Goal: Communication & Community: Answer question/provide support

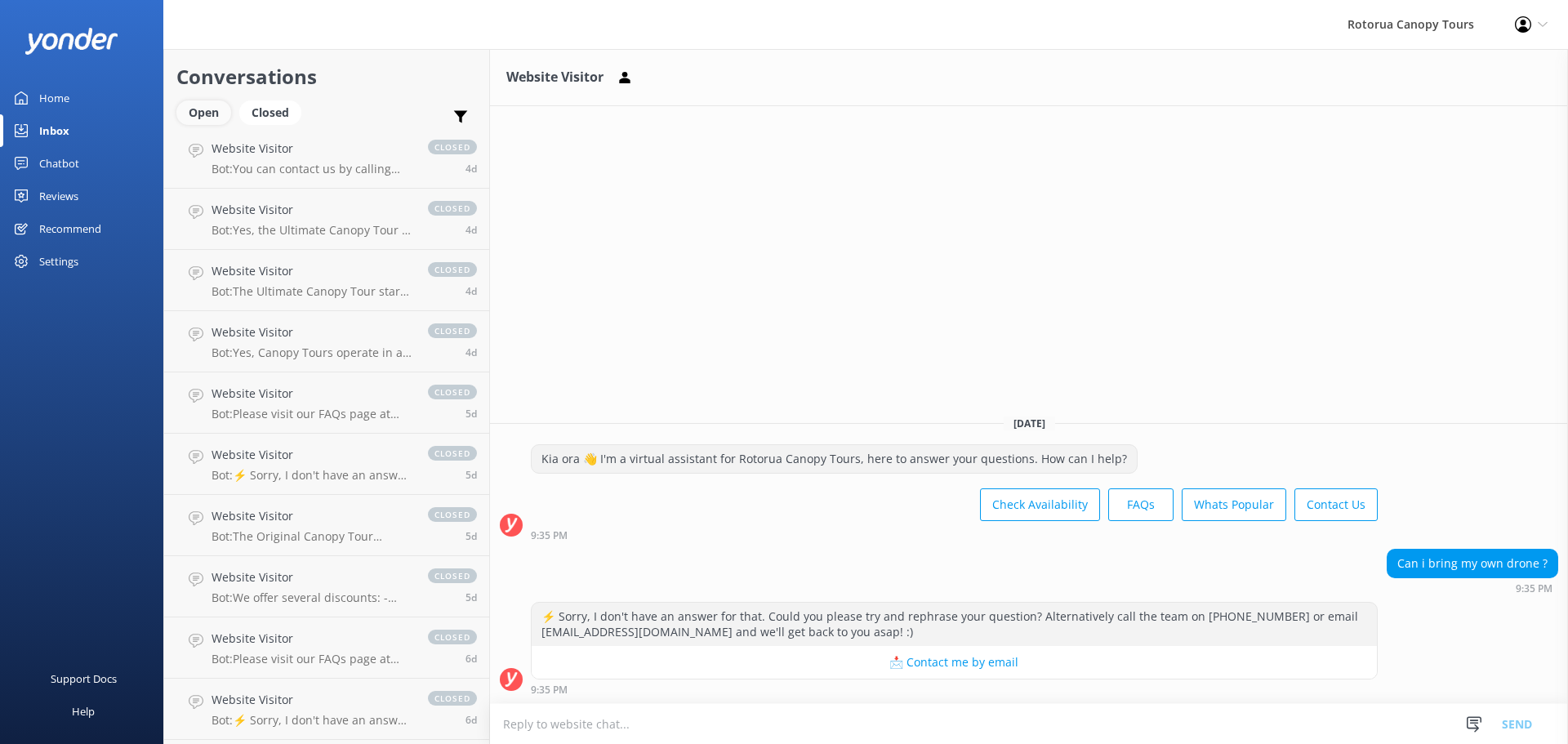
click at [211, 118] on div "Open" at bounding box center [204, 112] width 55 height 25
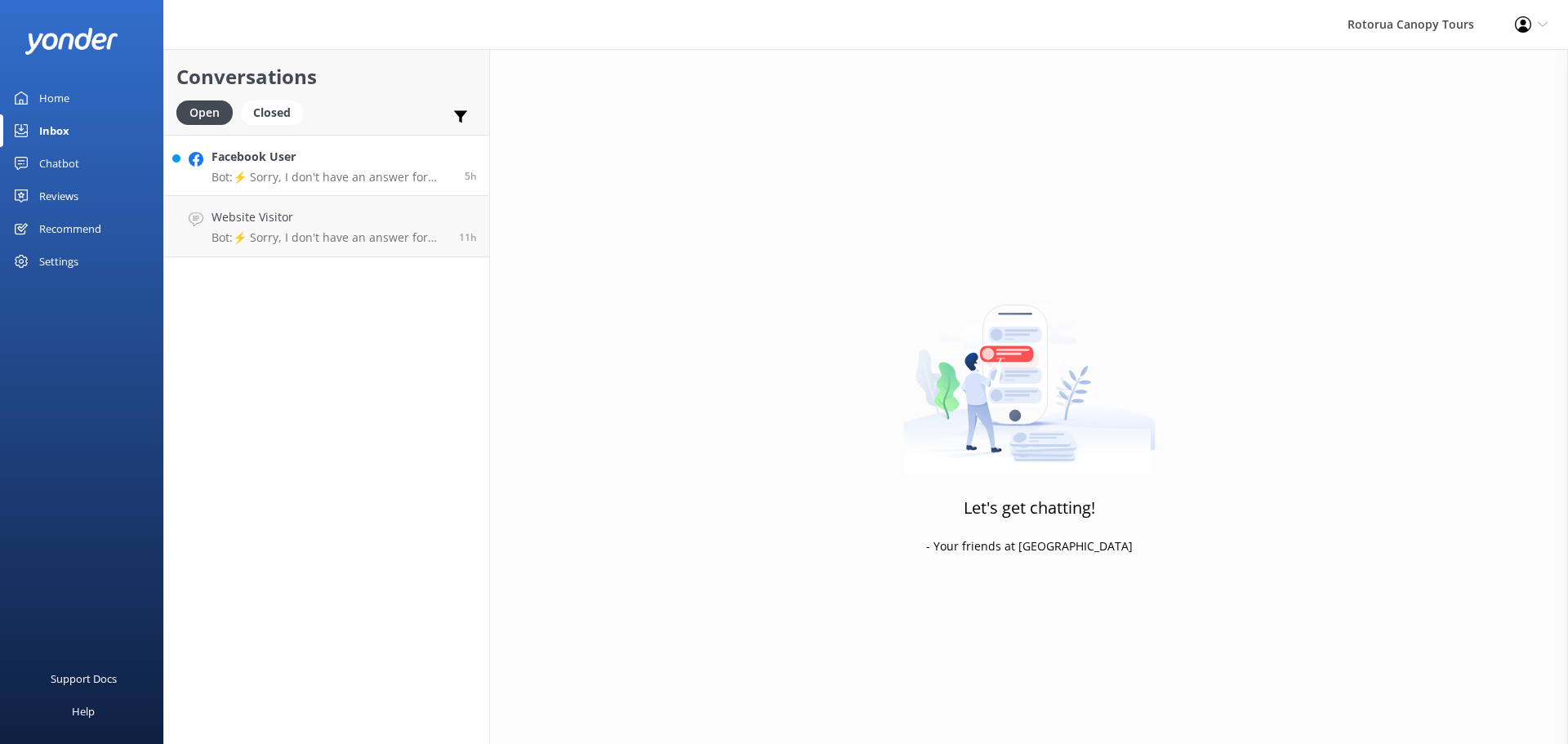
click at [313, 164] on h4 "Facebook User" at bounding box center [331, 157] width 241 height 18
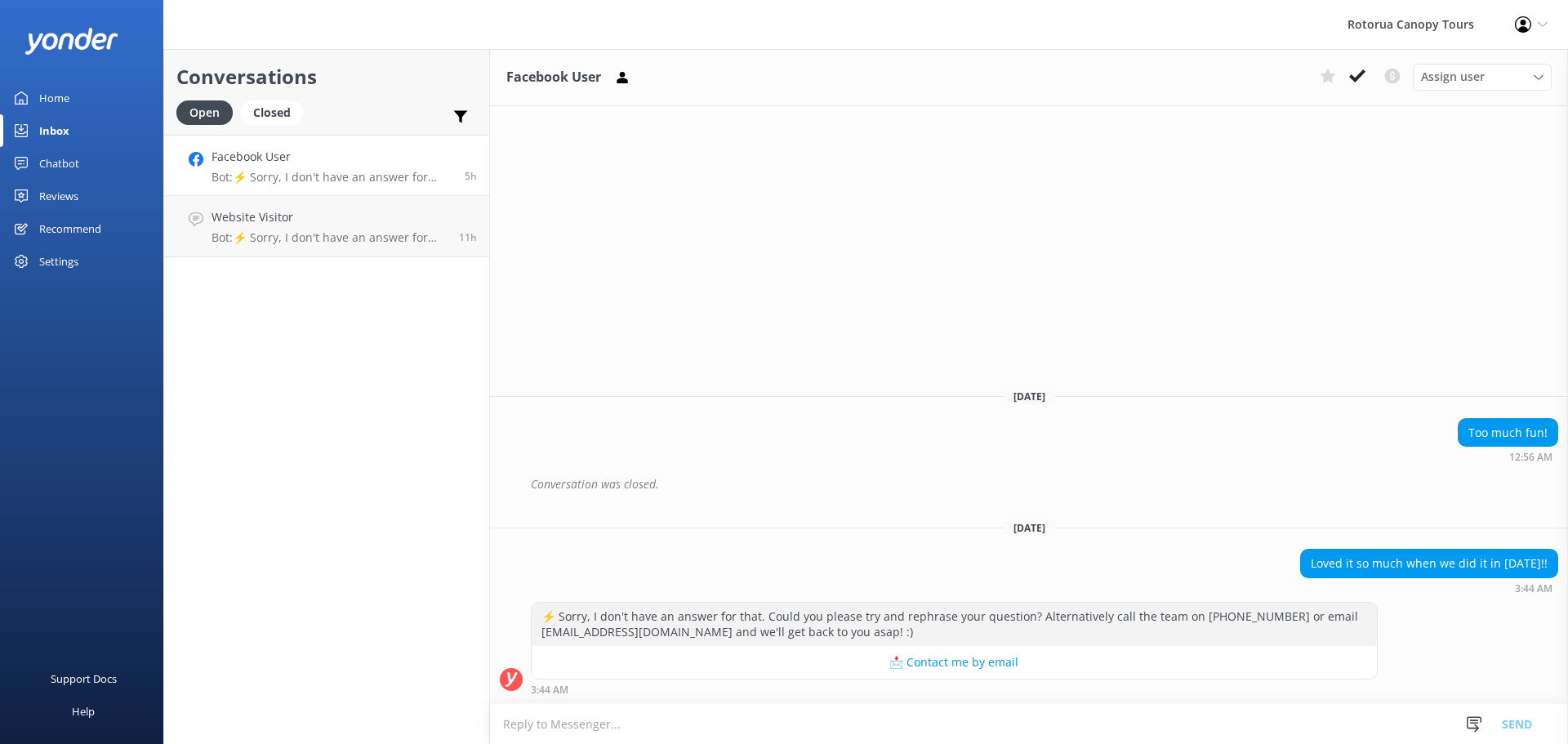
click at [1372, 69] on div "Assign user [PERSON_NAME] Tours Team Notice and Co" at bounding box center [1432, 77] width 239 height 27
click at [1365, 72] on use at bounding box center [1357, 76] width 17 height 13
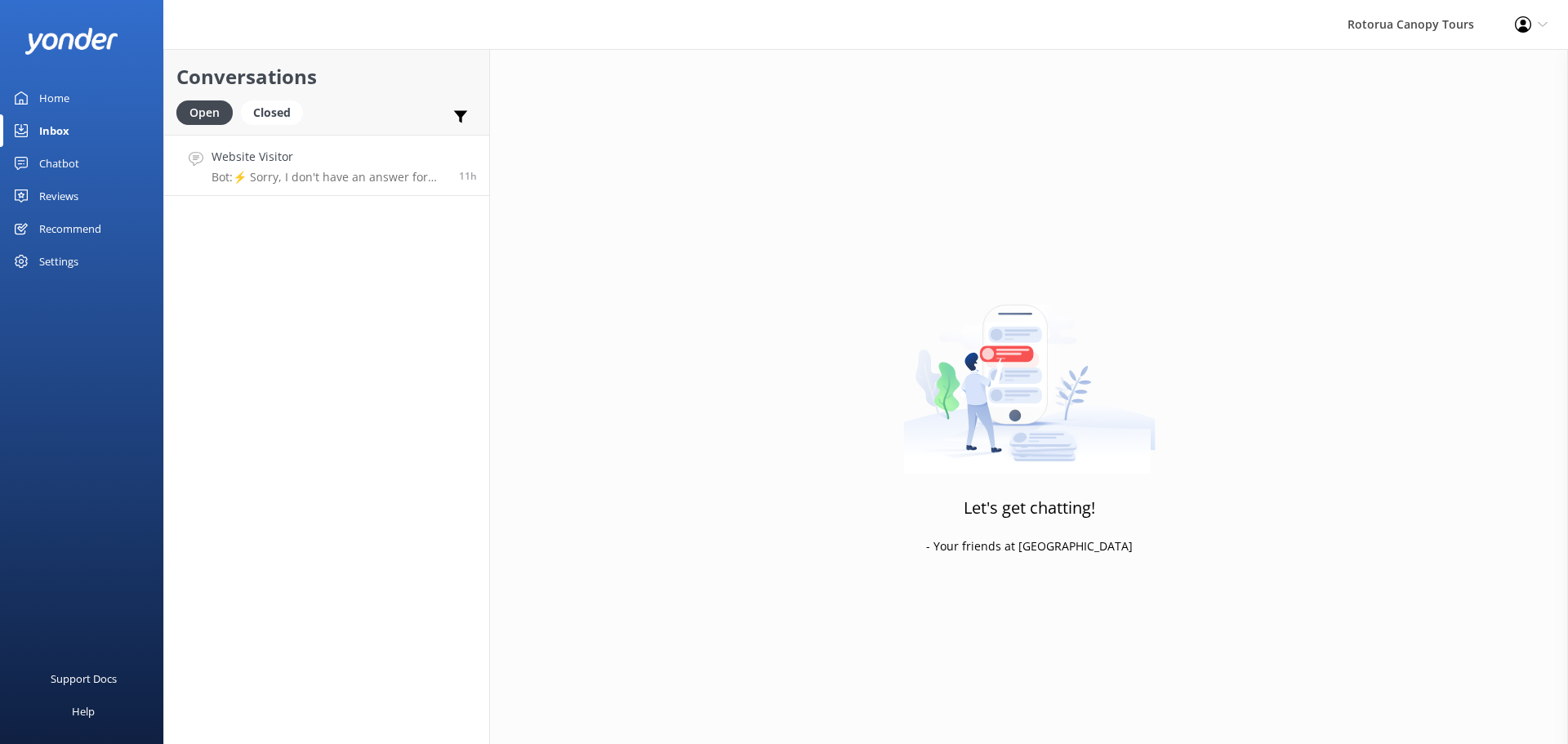
click at [402, 153] on h4 "Website Visitor" at bounding box center [329, 157] width 236 height 18
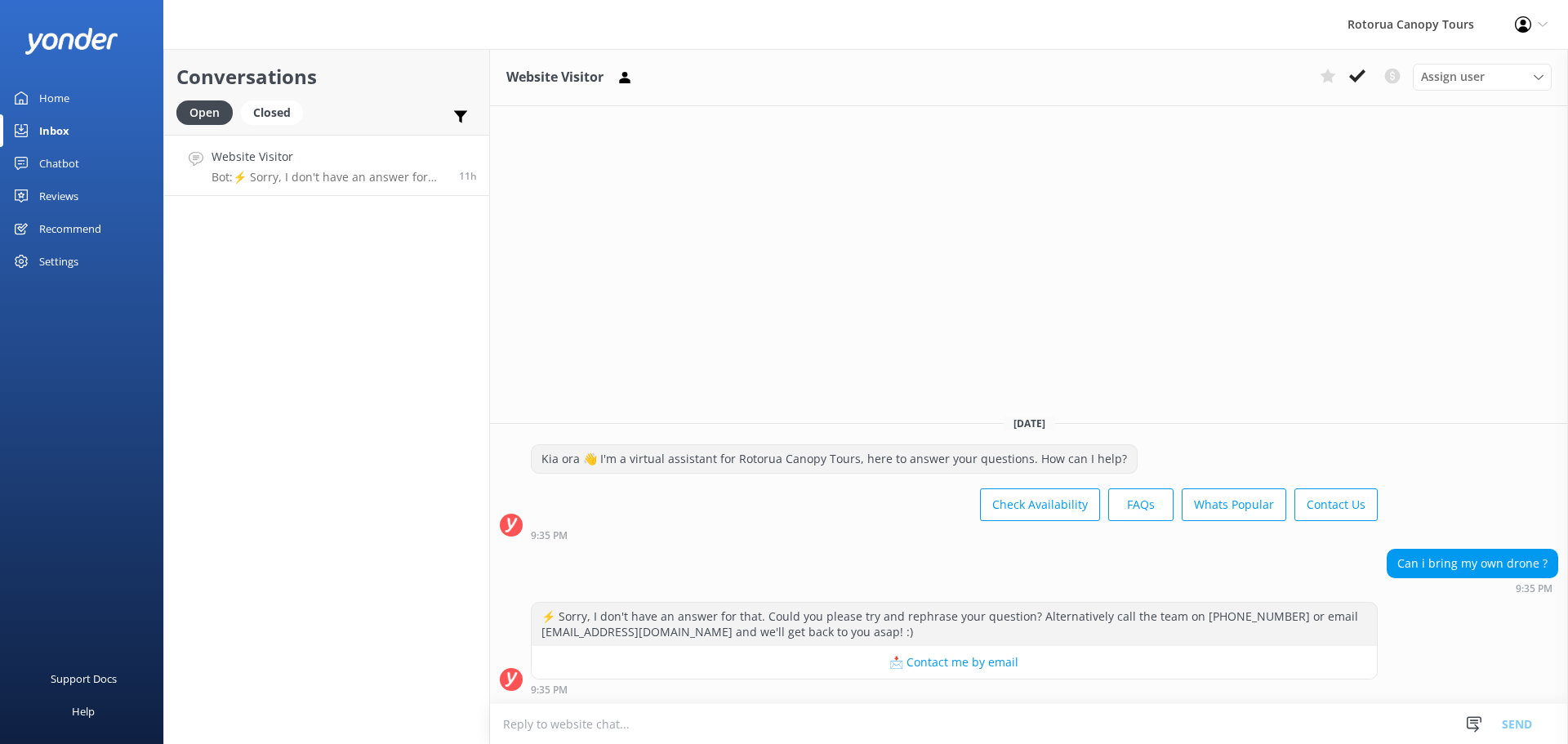
click at [1355, 79] on use at bounding box center [1357, 76] width 17 height 13
